Goal: Task Accomplishment & Management: Manage account settings

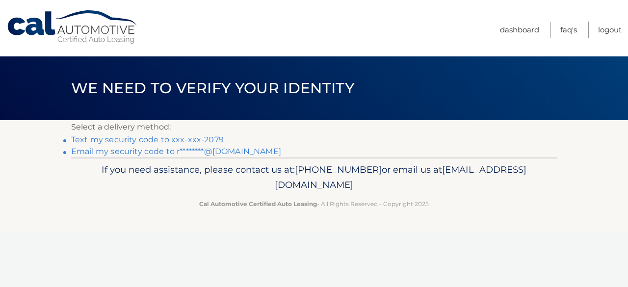
click at [213, 140] on link "Text my security code to xxx-xxx-2079" at bounding box center [147, 139] width 153 height 9
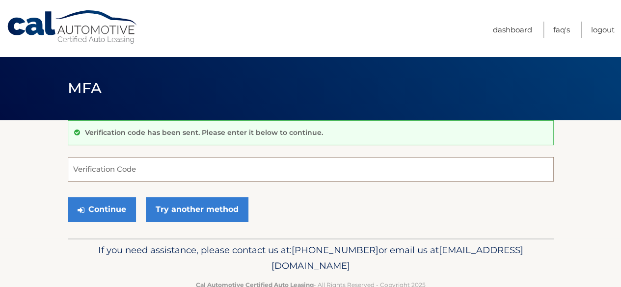
click at [186, 167] on input "Verification Code" at bounding box center [311, 169] width 486 height 25
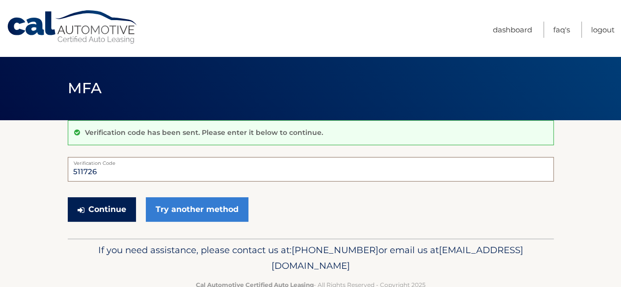
type input "511726"
click at [119, 198] on button "Continue" at bounding box center [102, 209] width 68 height 25
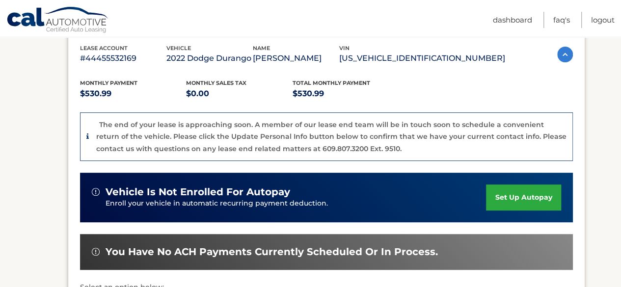
scroll to position [174, 0]
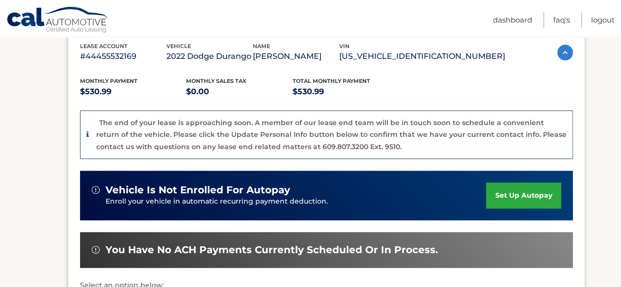
click at [311, 166] on div "Monthly Payment $530.99 Monthly sales Tax $0.00 Total Monthly Payment $530.99 T…" at bounding box center [326, 214] width 493 height 302
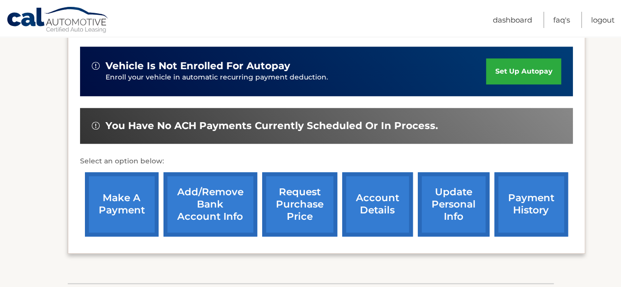
scroll to position [298, 0]
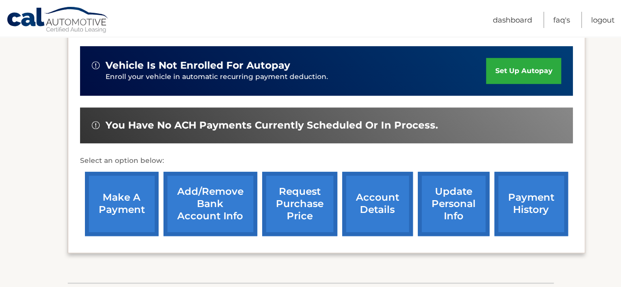
click at [110, 222] on link "make a payment" at bounding box center [122, 204] width 74 height 64
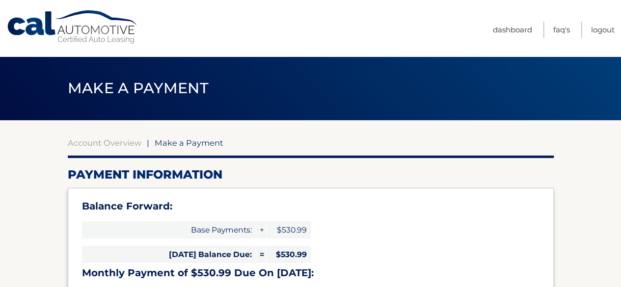
select select "NGNkMWNiMTItZDRiYy00ZWQ4LTgyOWEtMTViNGY3ZGFiZDgw"
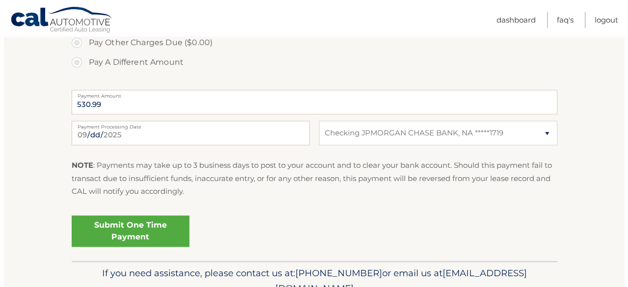
scroll to position [408, 0]
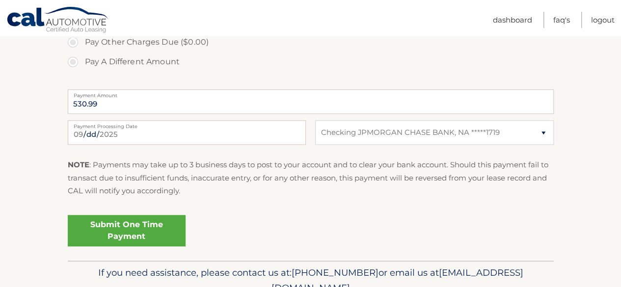
click at [121, 236] on link "Submit One Time Payment" at bounding box center [127, 230] width 118 height 31
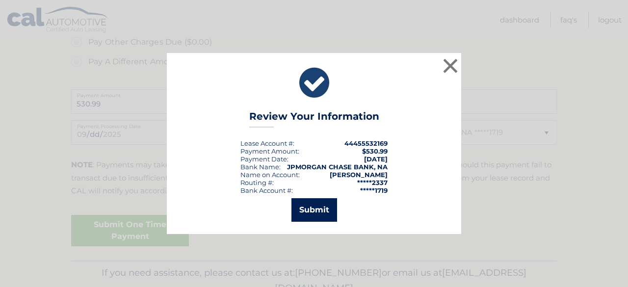
click at [316, 214] on button "Submit" at bounding box center [315, 210] width 46 height 24
